Goal: Check status

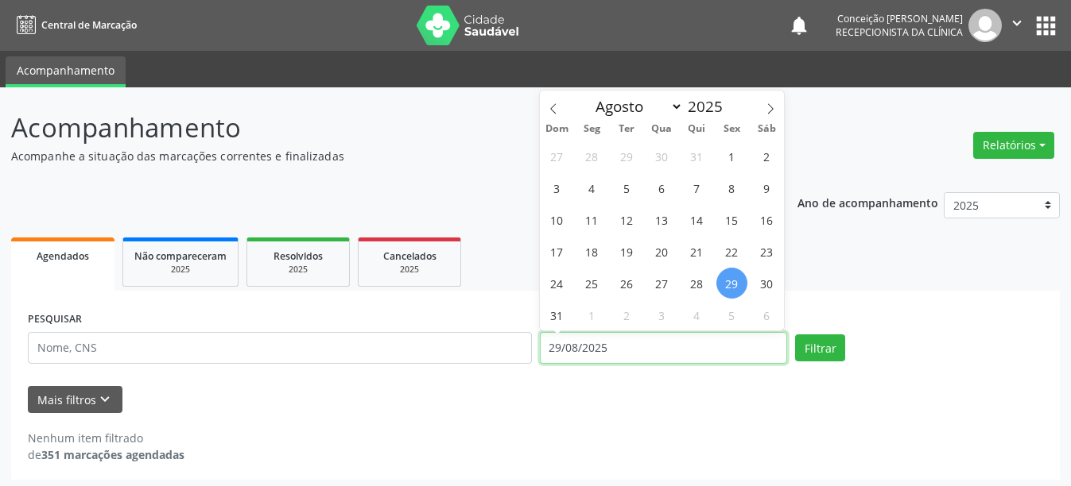
click at [653, 351] on input "29/08/2025" at bounding box center [664, 348] width 248 height 32
click at [632, 286] on span "26" at bounding box center [626, 283] width 31 height 31
type input "[DATE]"
click at [178, 345] on input "text" at bounding box center [280, 348] width 504 height 32
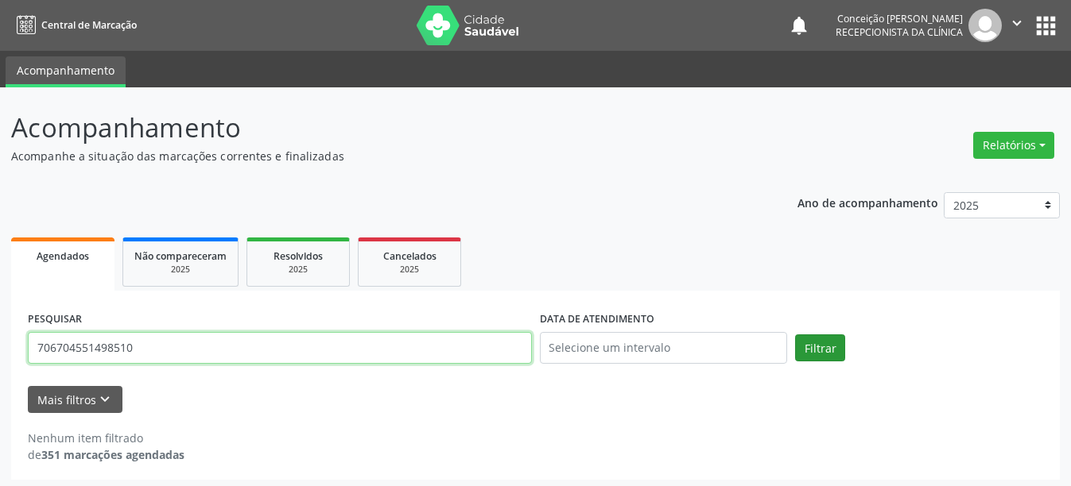
type input "706704551498510"
click at [808, 347] on button "Filtrar" at bounding box center [820, 348] width 50 height 27
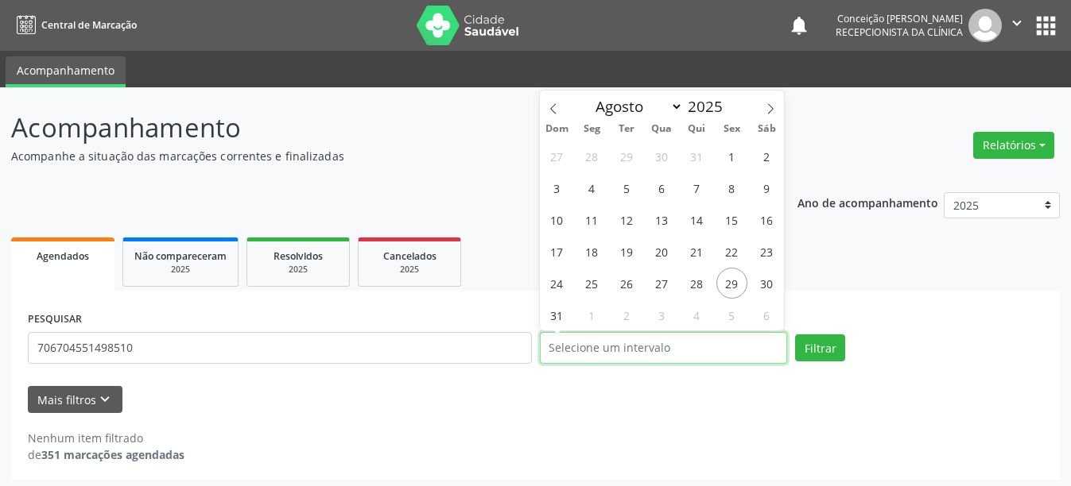
click at [657, 356] on input "text" at bounding box center [664, 348] width 248 height 32
click at [630, 285] on span "26" at bounding box center [626, 283] width 31 height 31
type input "[DATE]"
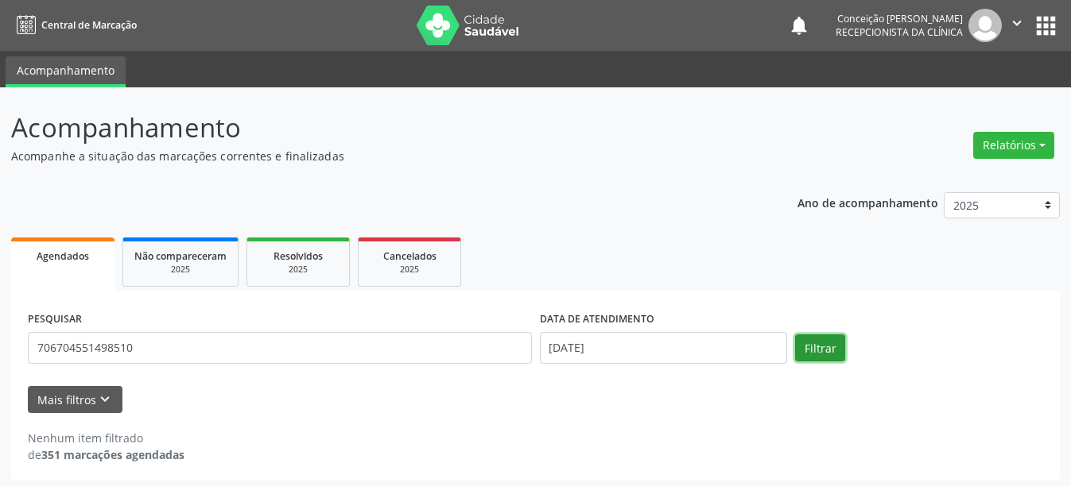
click at [839, 349] on button "Filtrar" at bounding box center [820, 348] width 50 height 27
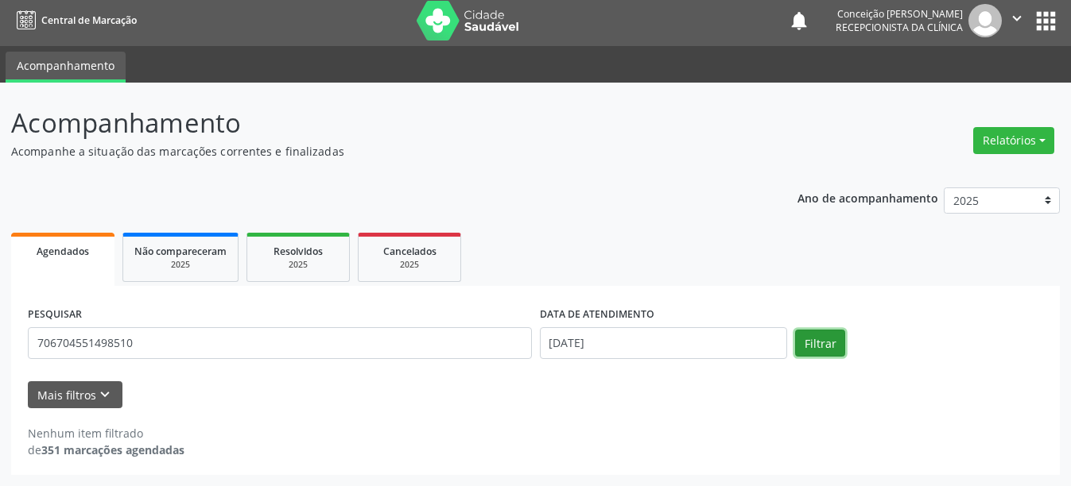
click at [839, 349] on button "Filtrar" at bounding box center [820, 343] width 50 height 27
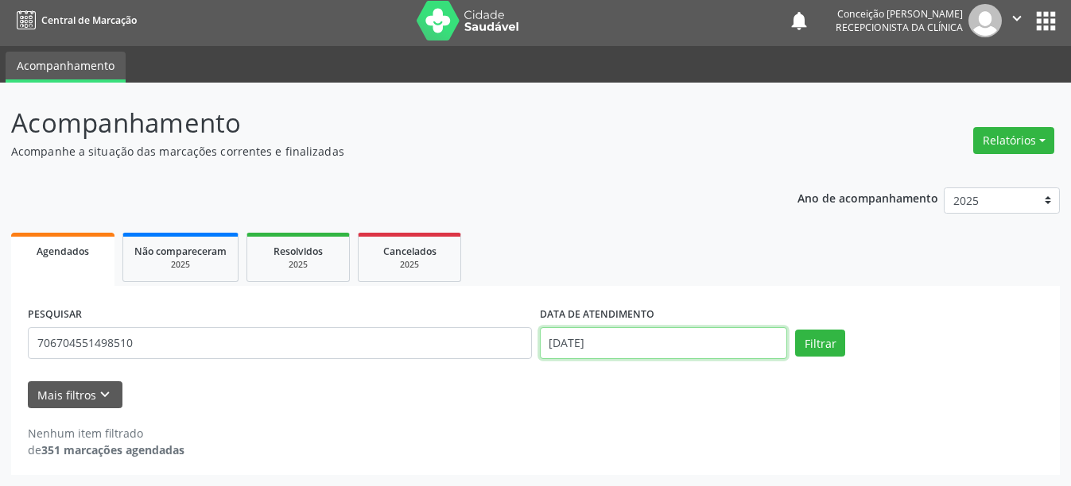
click at [575, 350] on input "[DATE]" at bounding box center [664, 343] width 248 height 32
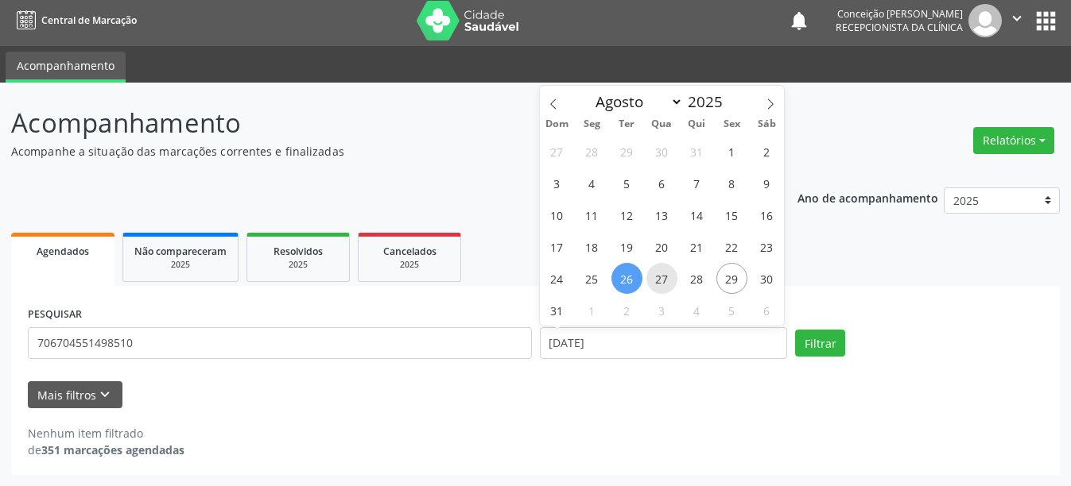
click at [657, 283] on span "27" at bounding box center [661, 278] width 31 height 31
type input "[DATE]"
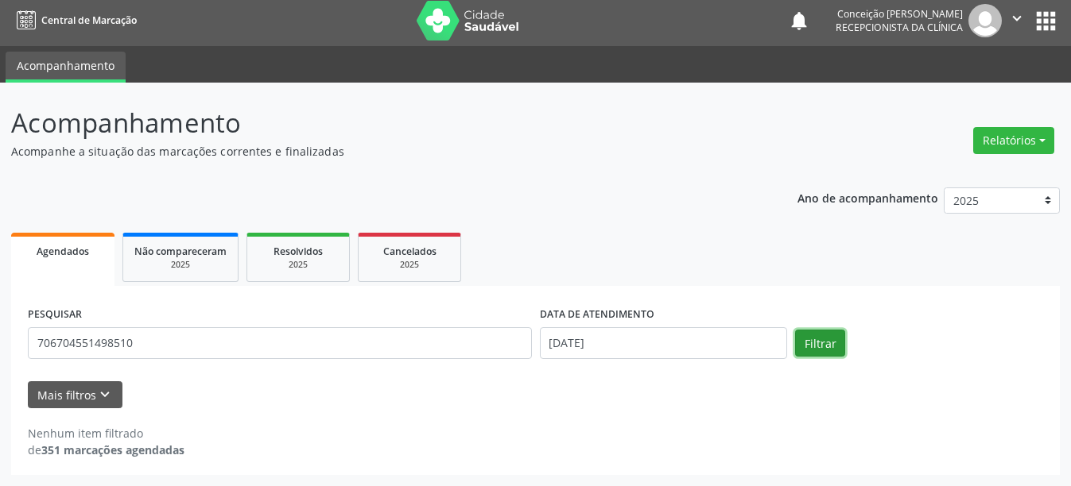
click at [817, 350] on button "Filtrar" at bounding box center [820, 343] width 50 height 27
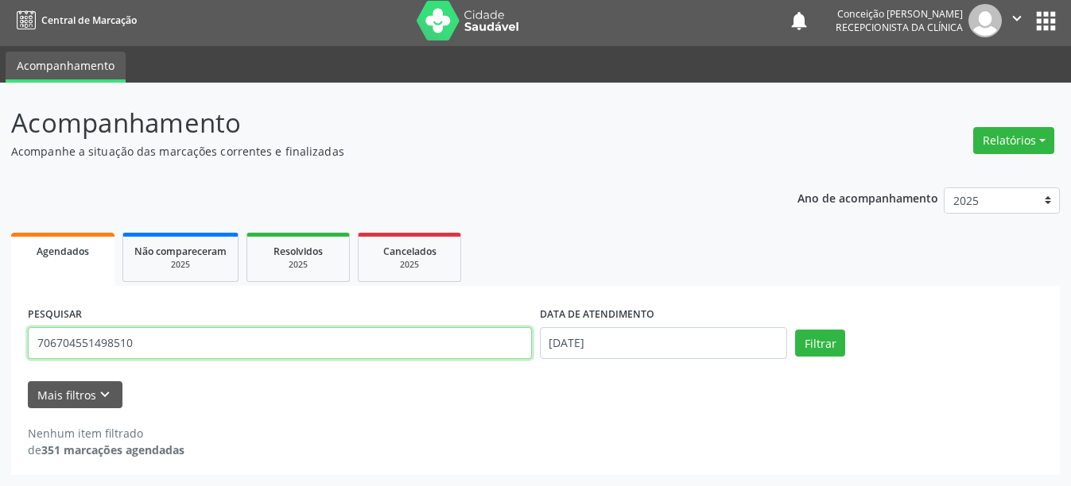
click at [205, 349] on input "706704551498510" at bounding box center [280, 343] width 504 height 32
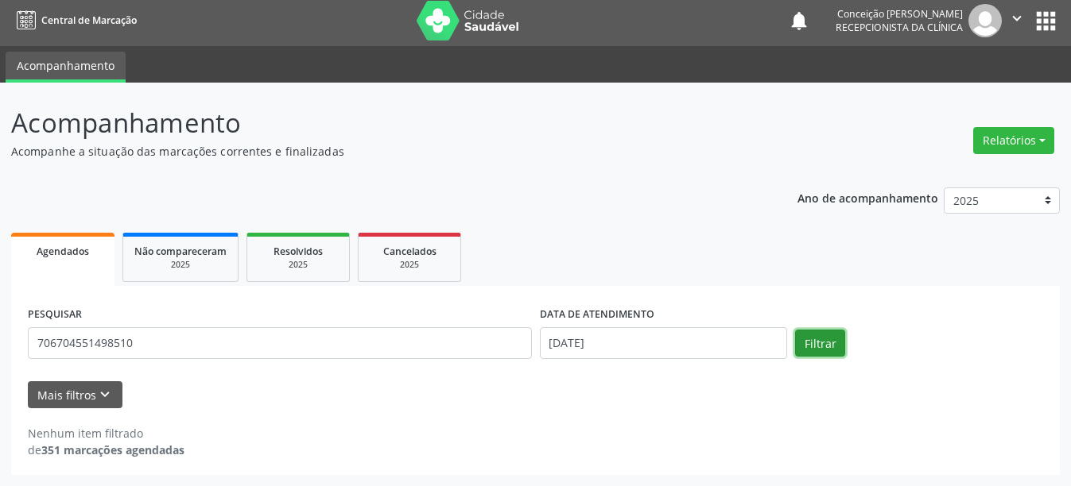
click at [819, 351] on button "Filtrar" at bounding box center [820, 343] width 50 height 27
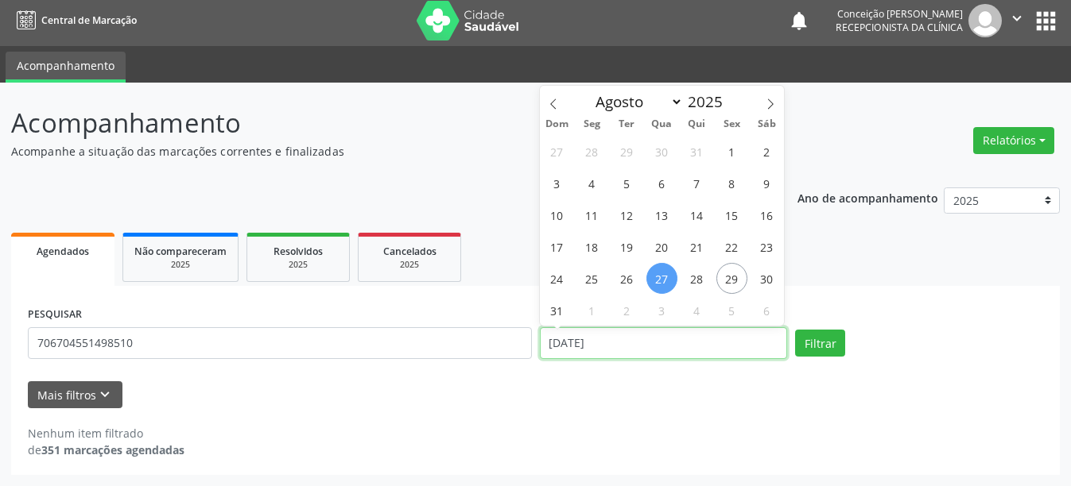
click at [634, 346] on input "[DATE]" at bounding box center [664, 343] width 248 height 32
click at [630, 275] on span "26" at bounding box center [626, 278] width 31 height 31
type input "[DATE]"
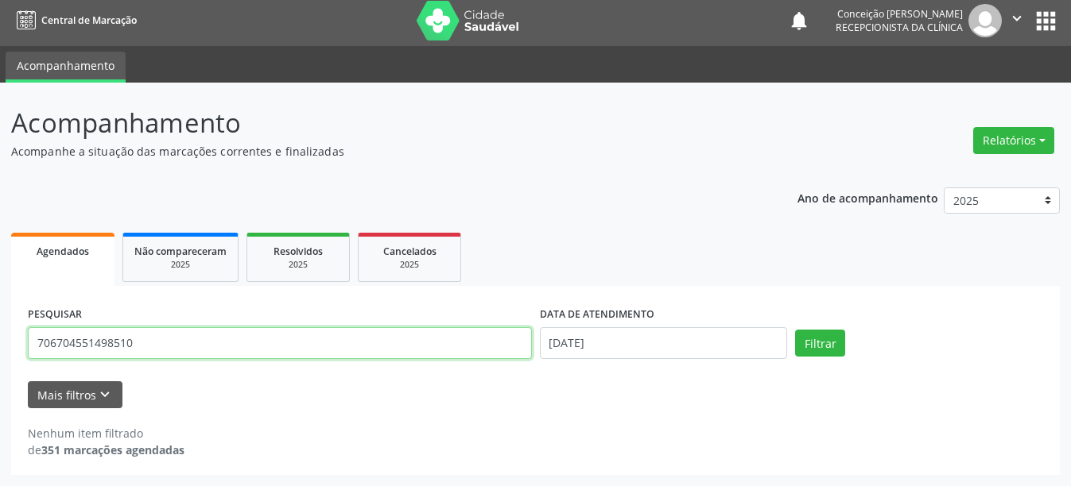
click at [282, 346] on input "706704551498510" at bounding box center [280, 343] width 504 height 32
type input "7"
click at [795, 330] on button "Filtrar" at bounding box center [820, 343] width 50 height 27
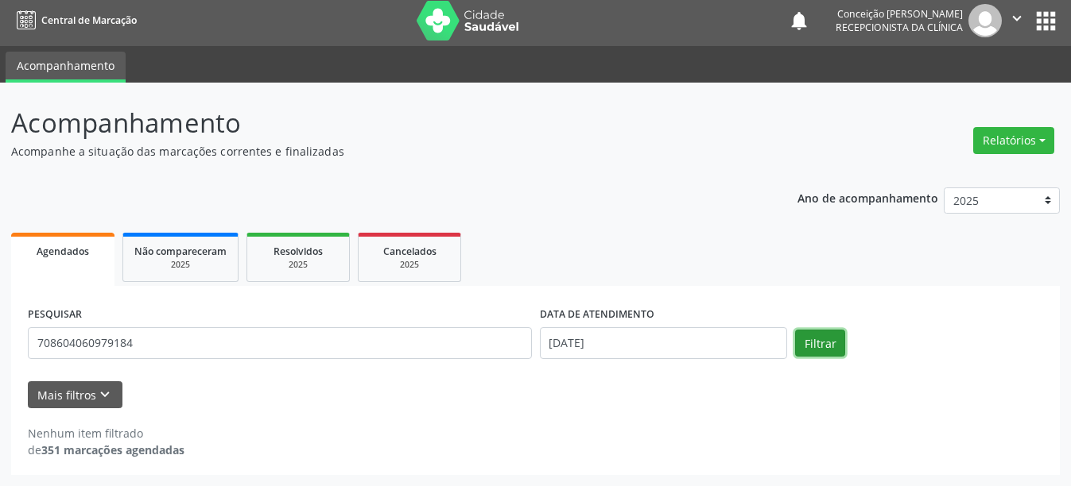
click at [822, 335] on button "Filtrar" at bounding box center [820, 343] width 50 height 27
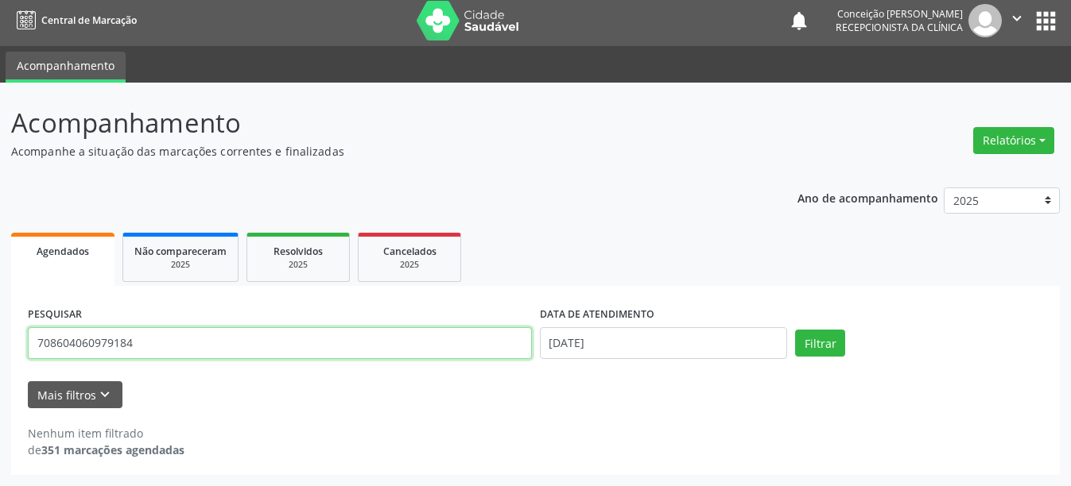
click at [258, 334] on input "708604060979184" at bounding box center [280, 343] width 504 height 32
type input "7"
click at [795, 330] on button "Filtrar" at bounding box center [820, 343] width 50 height 27
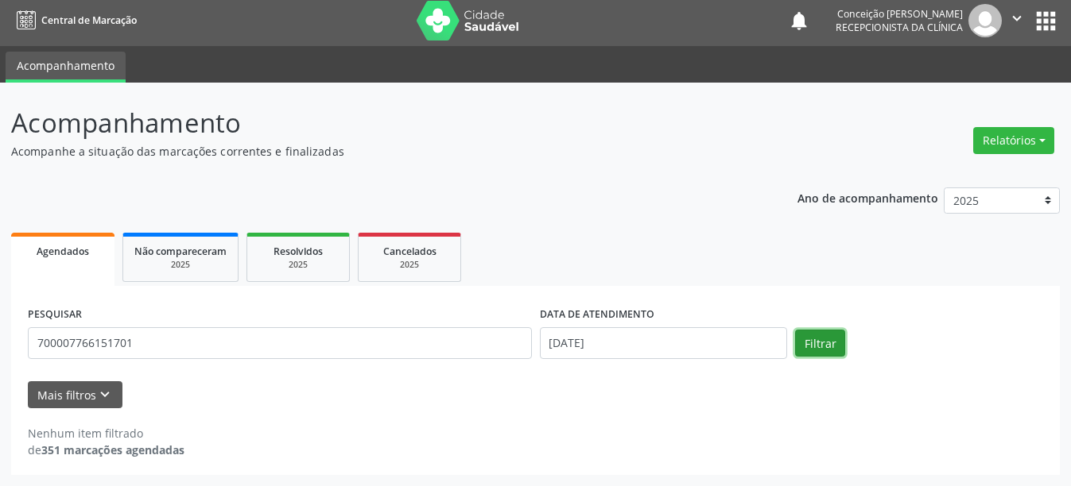
click at [813, 344] on button "Filtrar" at bounding box center [820, 343] width 50 height 27
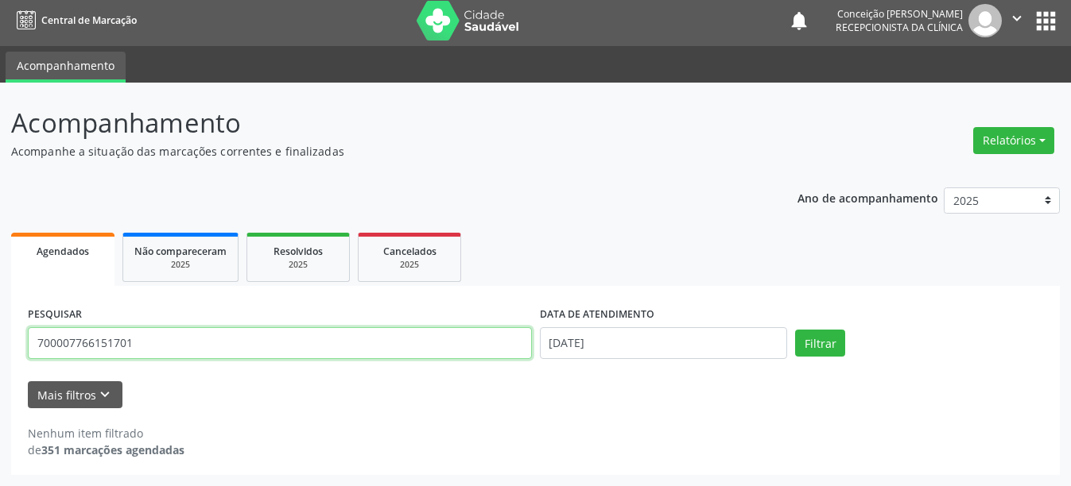
click at [156, 354] on input "700007766151701" at bounding box center [280, 343] width 504 height 32
type input "7"
type input "898004808549796"
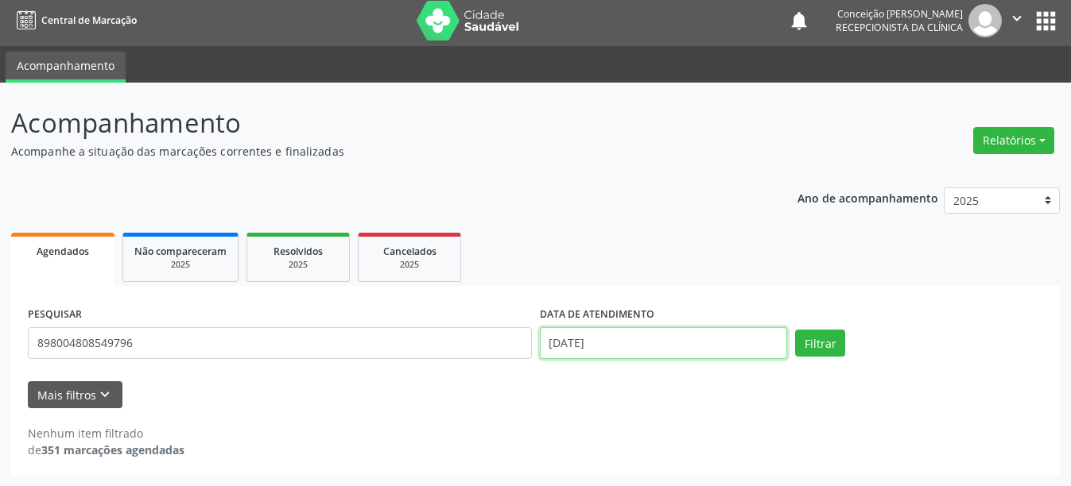
click at [584, 349] on input "[DATE]" at bounding box center [664, 343] width 248 height 32
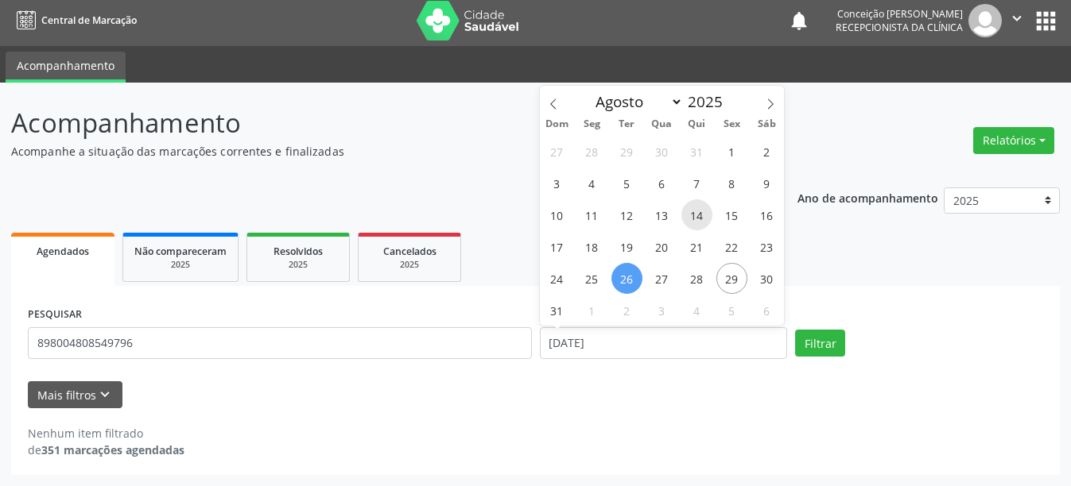
click at [700, 219] on span "14" at bounding box center [696, 214] width 31 height 31
type input "[DATE]"
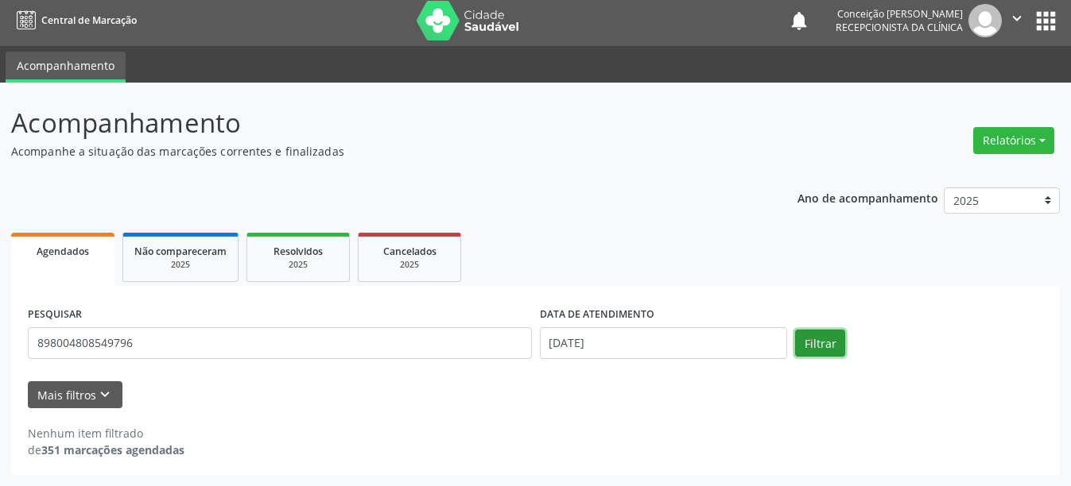
click at [827, 351] on button "Filtrar" at bounding box center [820, 343] width 50 height 27
